Goal: Find specific page/section: Find specific page/section

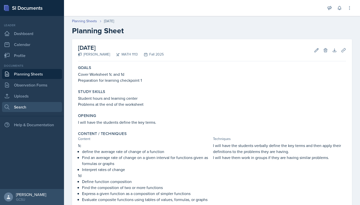
click at [21, 106] on link "Search" at bounding box center [32, 107] width 60 height 10
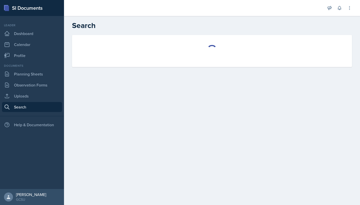
select select "all"
select select "1"
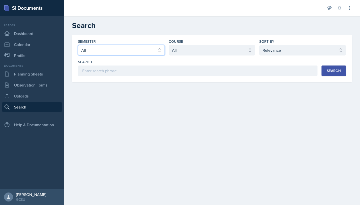
select select "986fdc3e-2246-4ffd-9cb8-78666de4ebed"
select select "d236ee51-059a-45e2-88e4-86a0f95ae8ef"
click at [322, 72] on button "Search" at bounding box center [334, 71] width 25 height 11
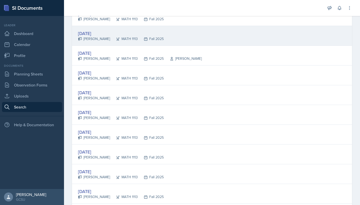
scroll to position [96, 0]
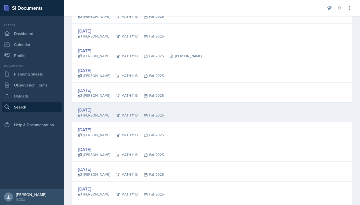
click at [124, 111] on div "[DATE]" at bounding box center [121, 110] width 86 height 7
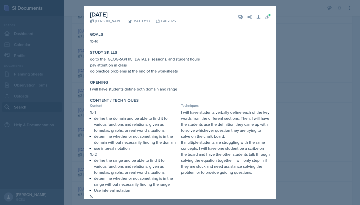
scroll to position [0, 0]
click at [285, 75] on div at bounding box center [180, 102] width 360 height 205
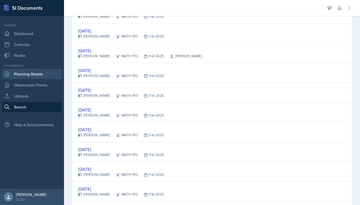
click at [23, 73] on link "Planning Sheets" at bounding box center [32, 74] width 60 height 10
